Goal: Find specific page/section: Find specific page/section

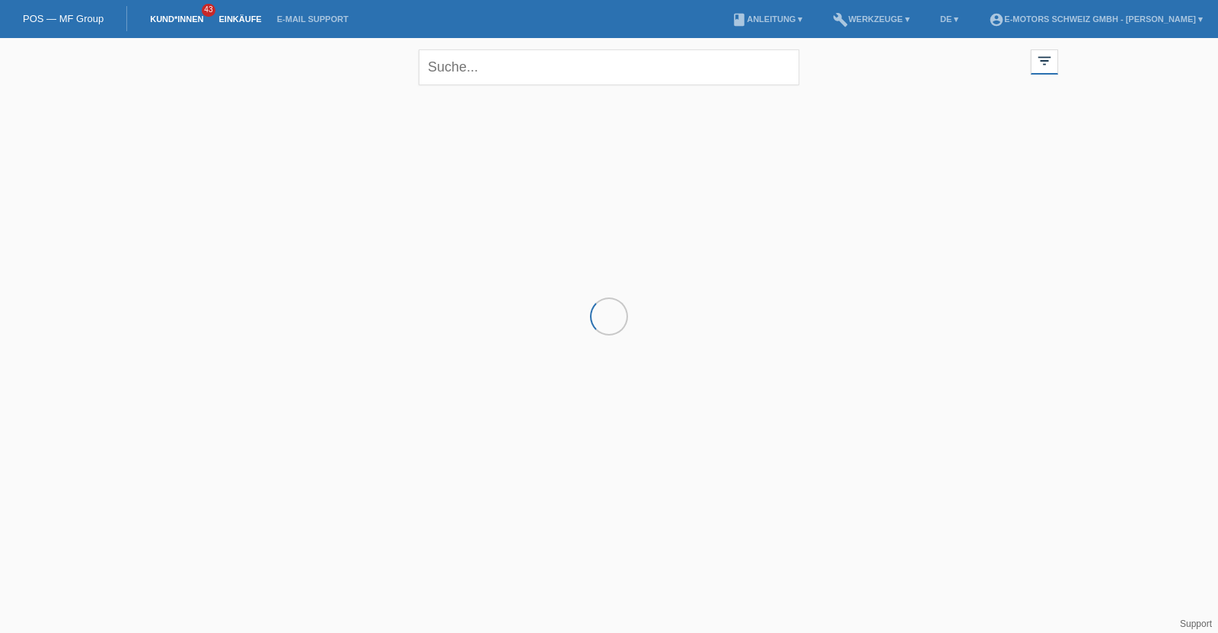
click at [242, 17] on link "Einkäufe" at bounding box center [240, 18] width 58 height 9
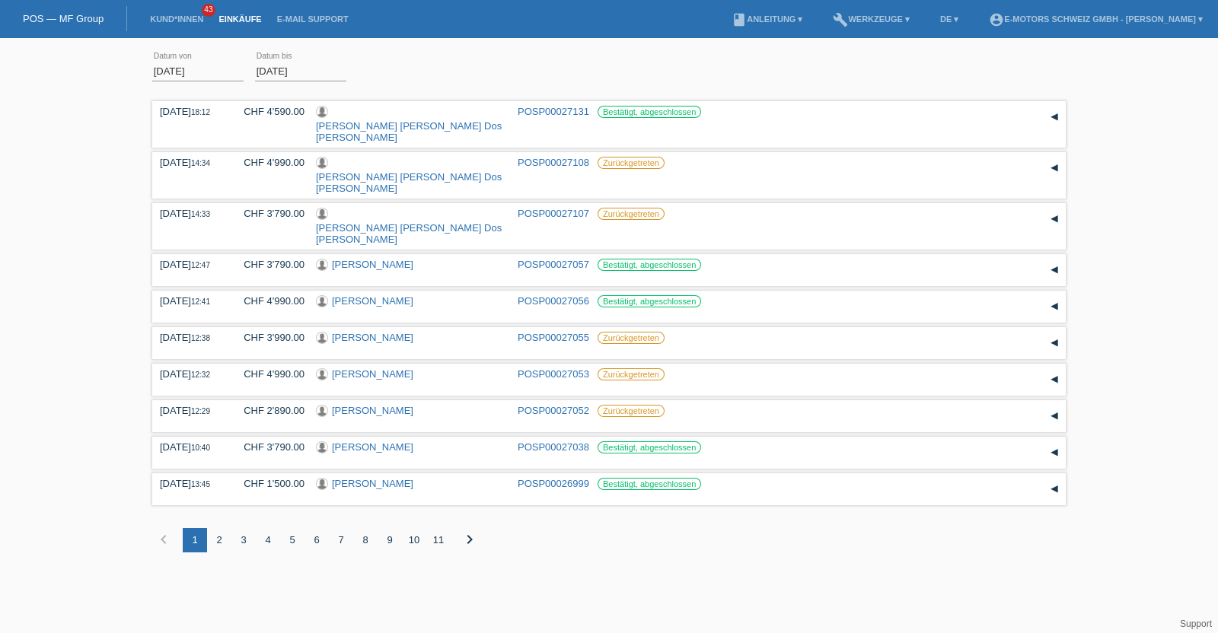
click at [242, 17] on link "Einkäufe" at bounding box center [240, 18] width 58 height 9
